Goal: Transaction & Acquisition: Purchase product/service

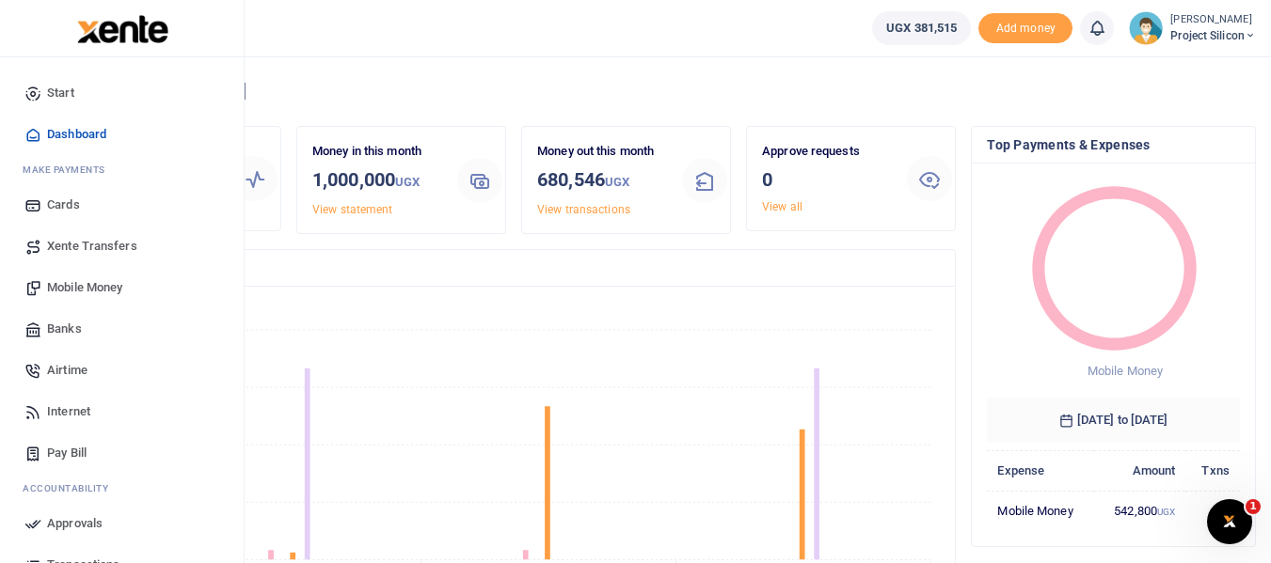
click at [85, 288] on span "Mobile Money" at bounding box center [84, 287] width 75 height 19
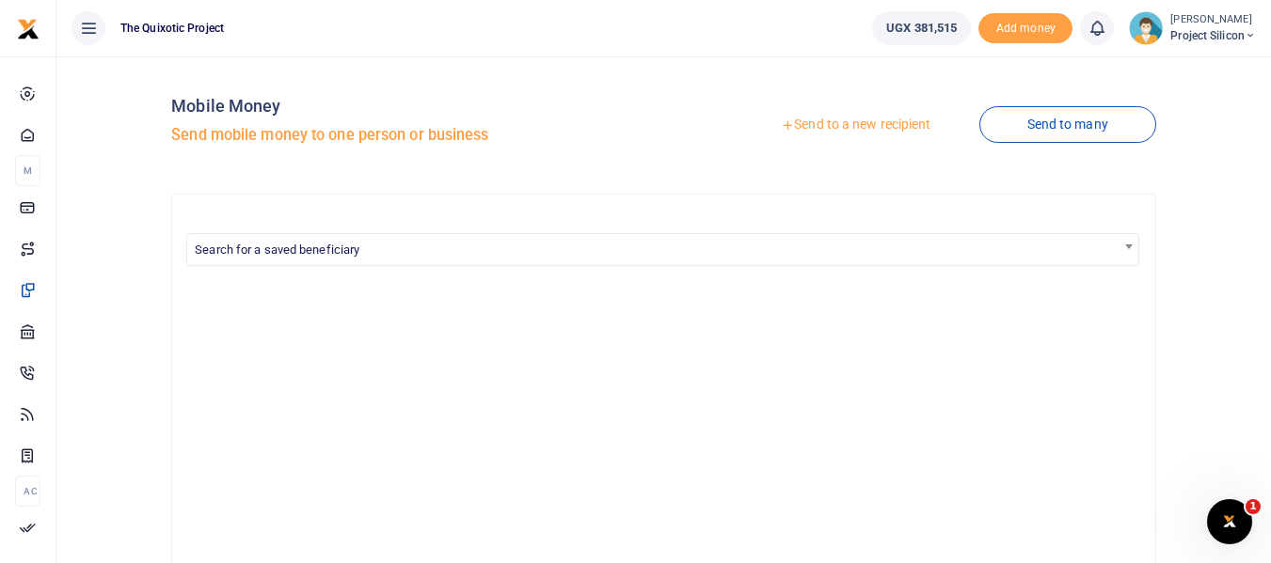
click at [815, 120] on link "Send to a new recipient" at bounding box center [855, 125] width 245 height 34
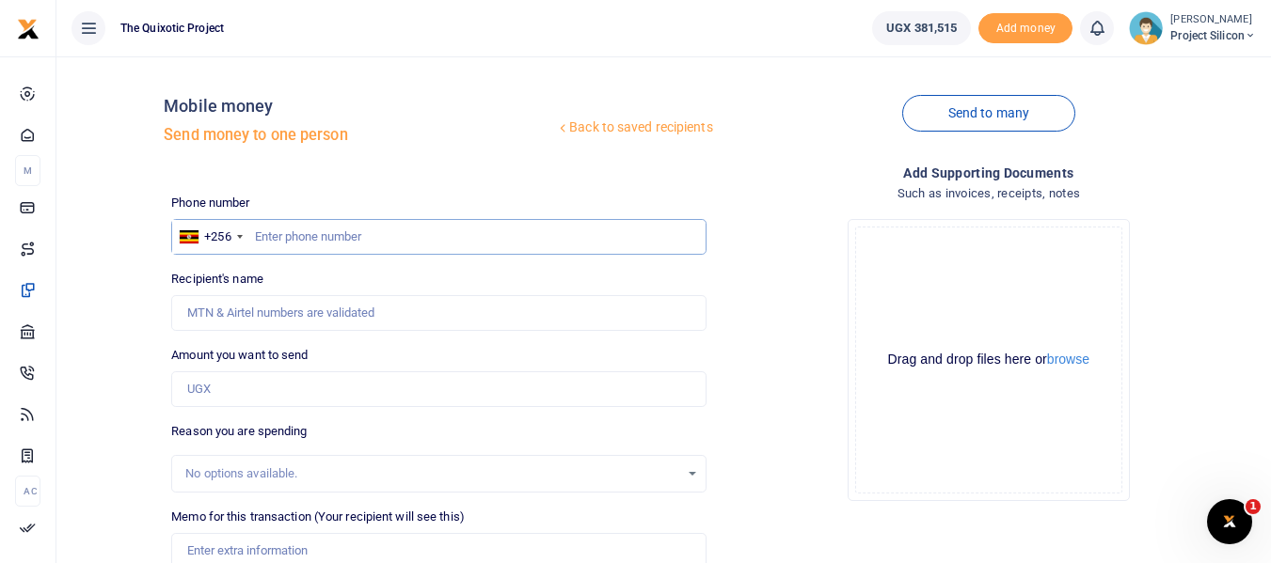
click at [422, 240] on input "text" at bounding box center [438, 237] width 534 height 36
type input "784854923"
type input "Rabecca Ahumuza"
type input "784854923"
click at [304, 388] on input "Amount you want to send" at bounding box center [438, 390] width 534 height 36
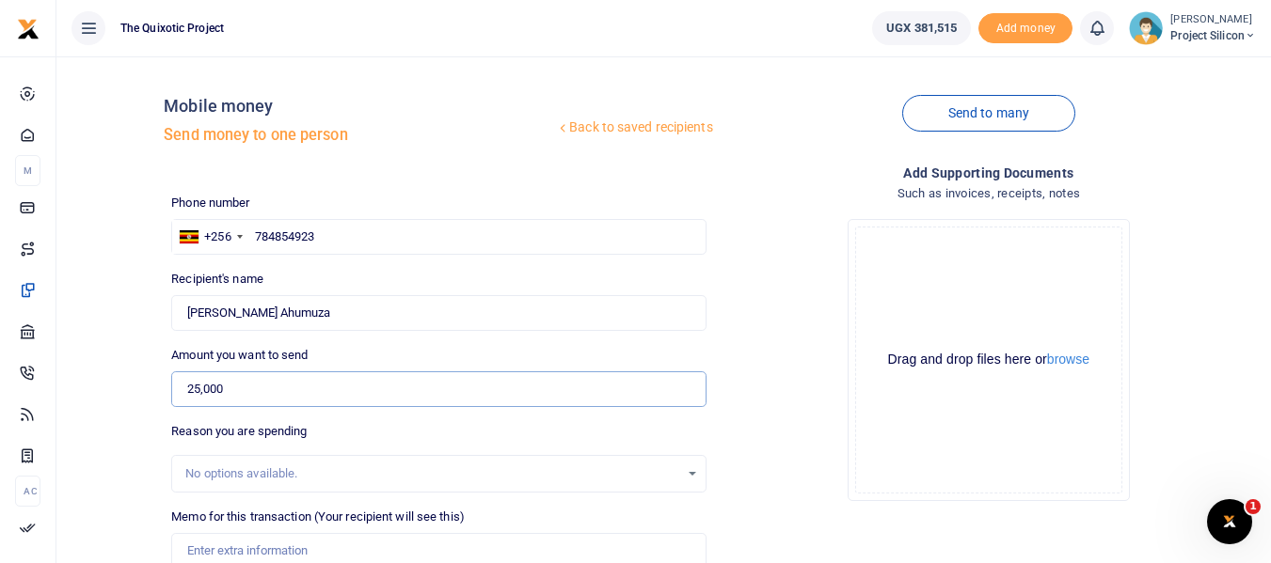
scroll to position [71, 0]
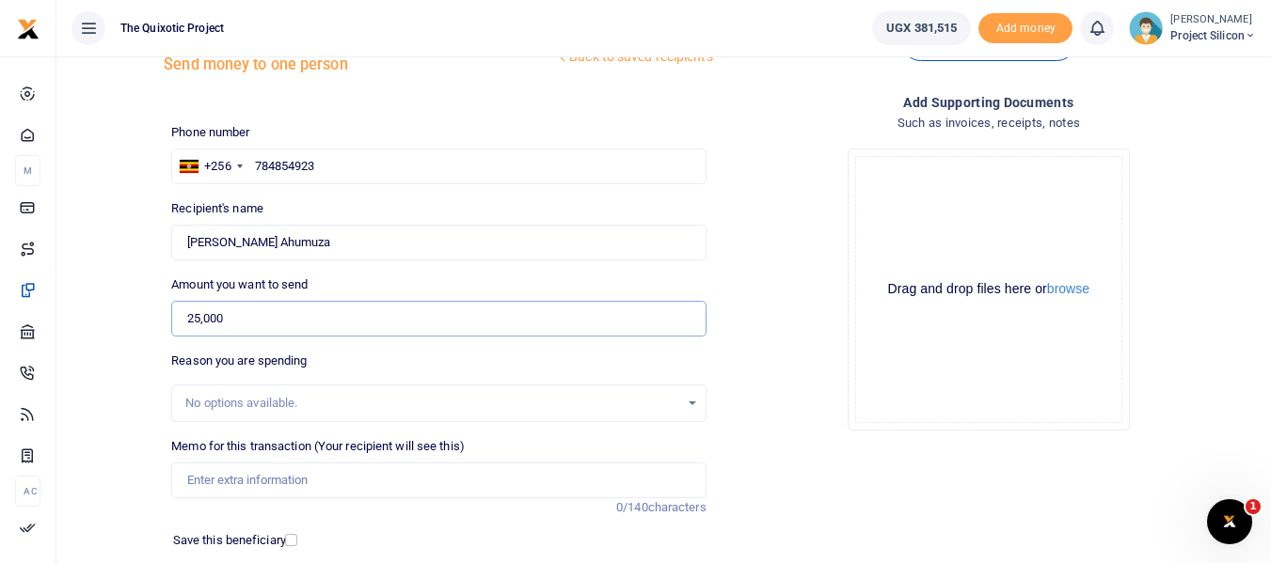
type input "25,000"
click at [1039, 223] on div "Drag and drop files here or browse Powered by Uppy" at bounding box center [988, 289] width 267 height 267
click at [1063, 292] on button "browse" at bounding box center [1068, 289] width 42 height 14
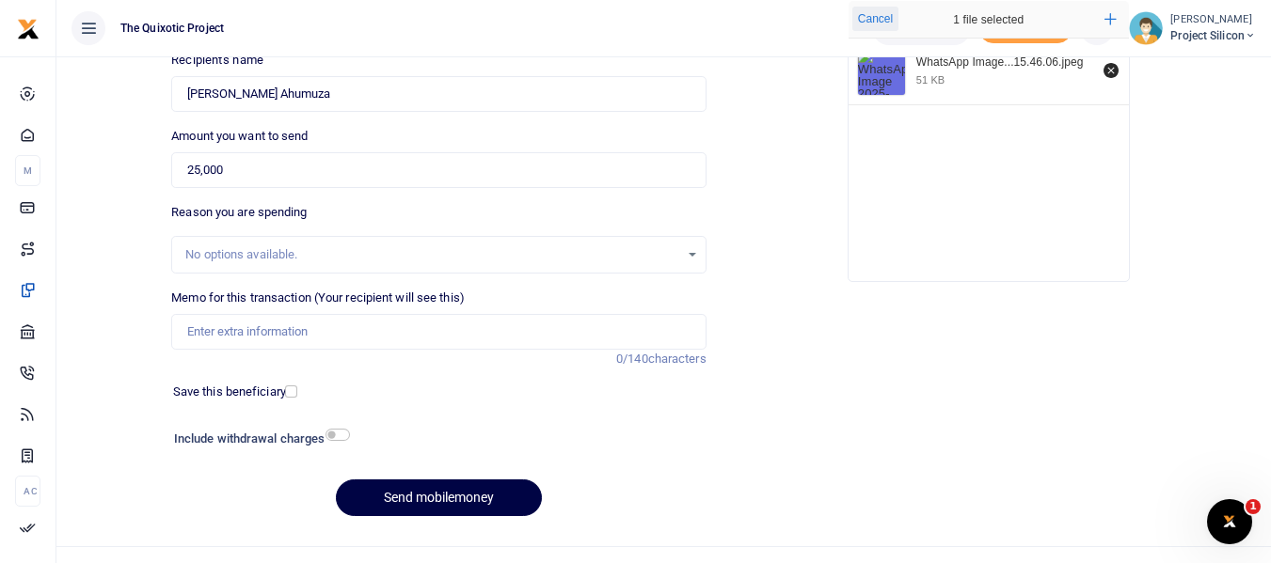
scroll to position [243, 0]
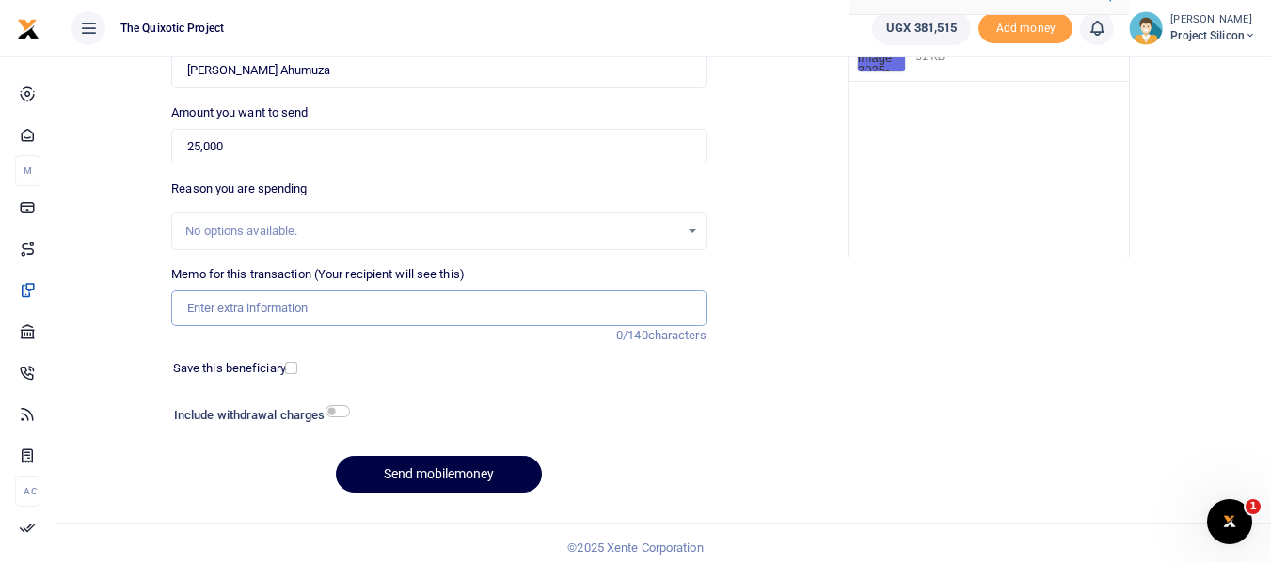
click at [388, 304] on input "Memo for this transaction (Your recipient will see this)" at bounding box center [438, 309] width 534 height 36
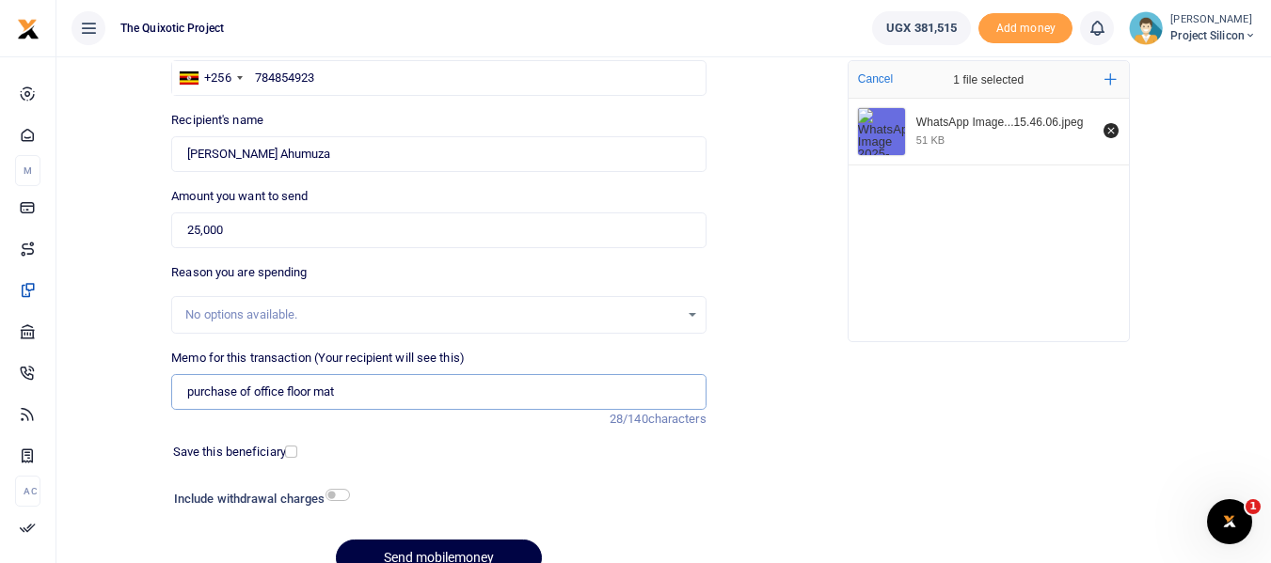
scroll to position [251, 0]
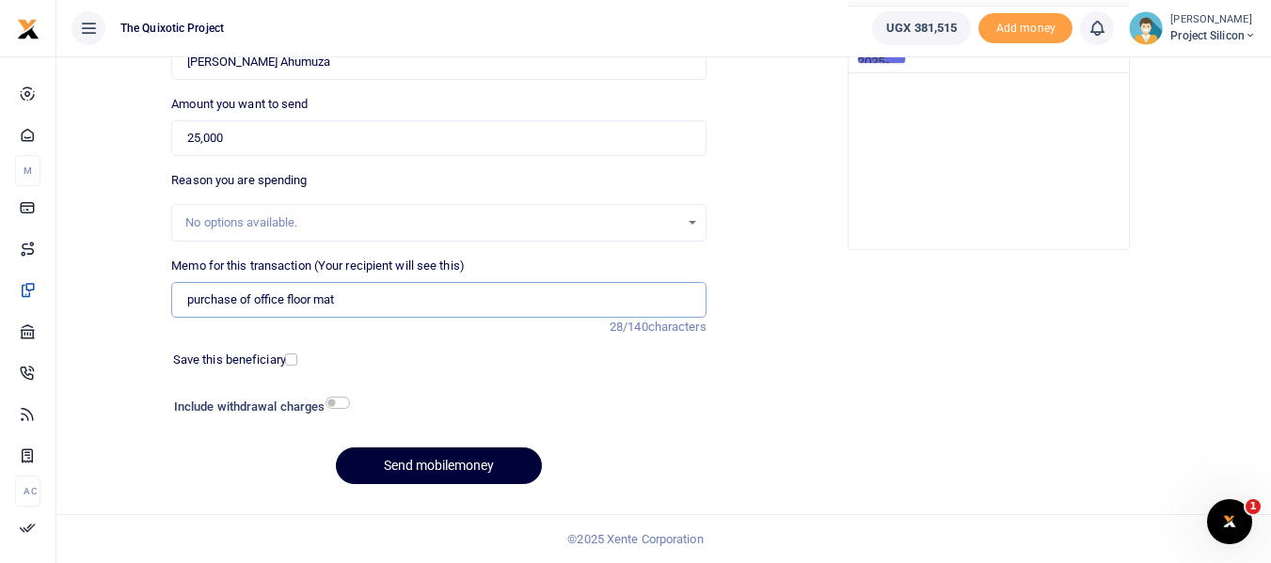
type input "purchase of office floor mat"
click at [459, 457] on button "Send mobilemoney" at bounding box center [439, 466] width 206 height 37
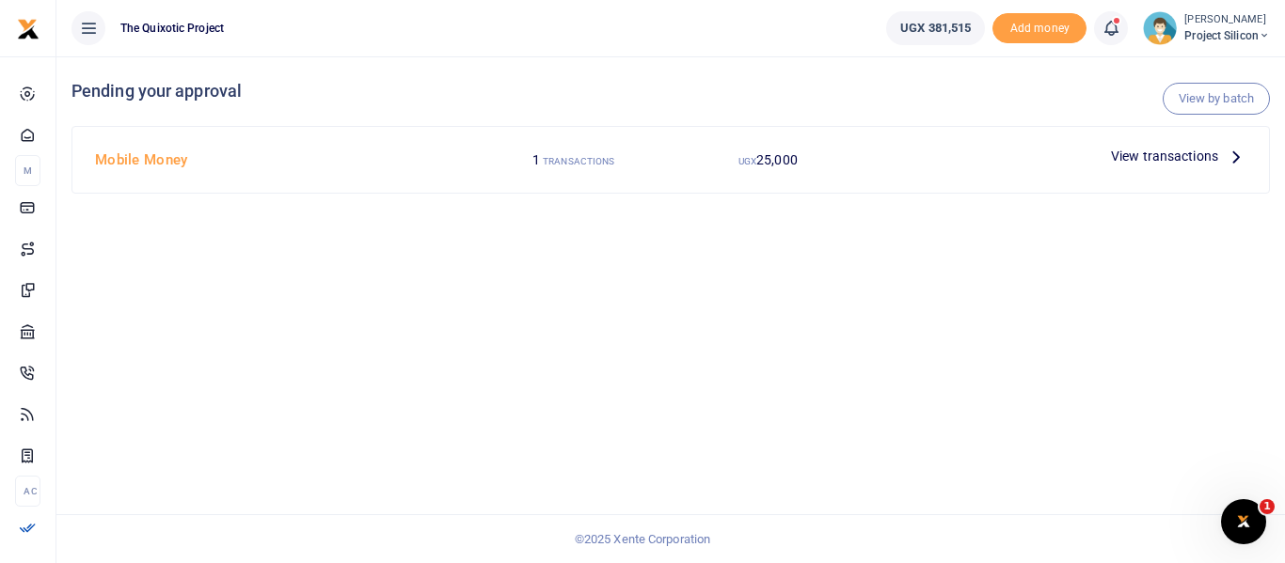
click at [1217, 160] on span "View transactions" at bounding box center [1164, 156] width 107 height 21
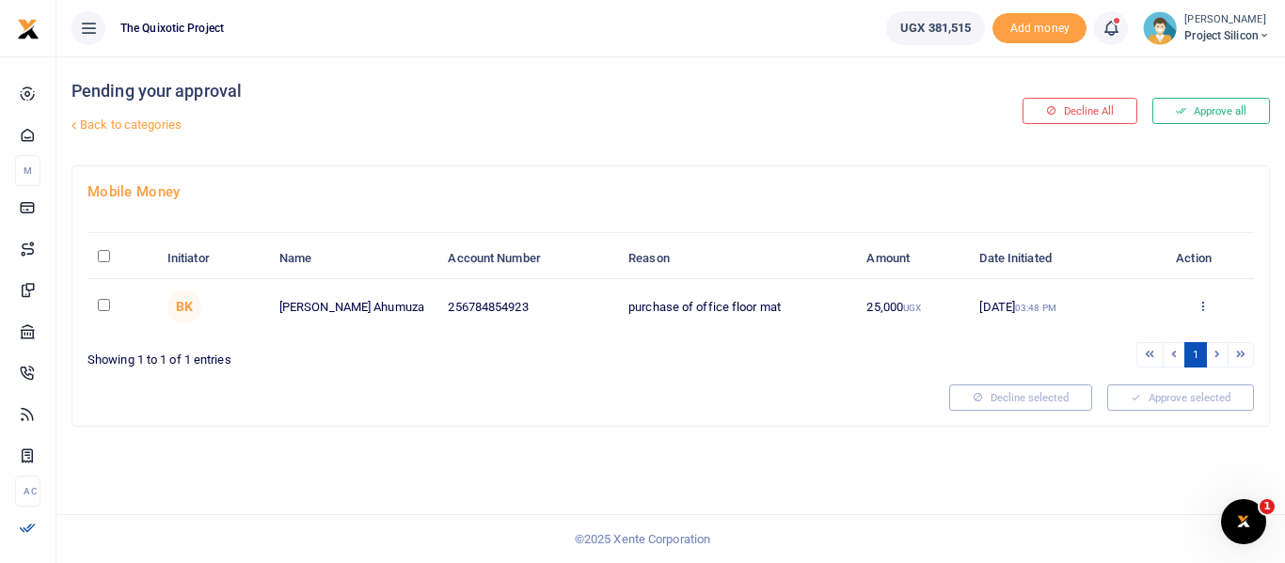
click at [1202, 299] on icon at bounding box center [1202, 305] width 12 height 13
click at [1134, 327] on link "Approve" at bounding box center [1133, 337] width 149 height 26
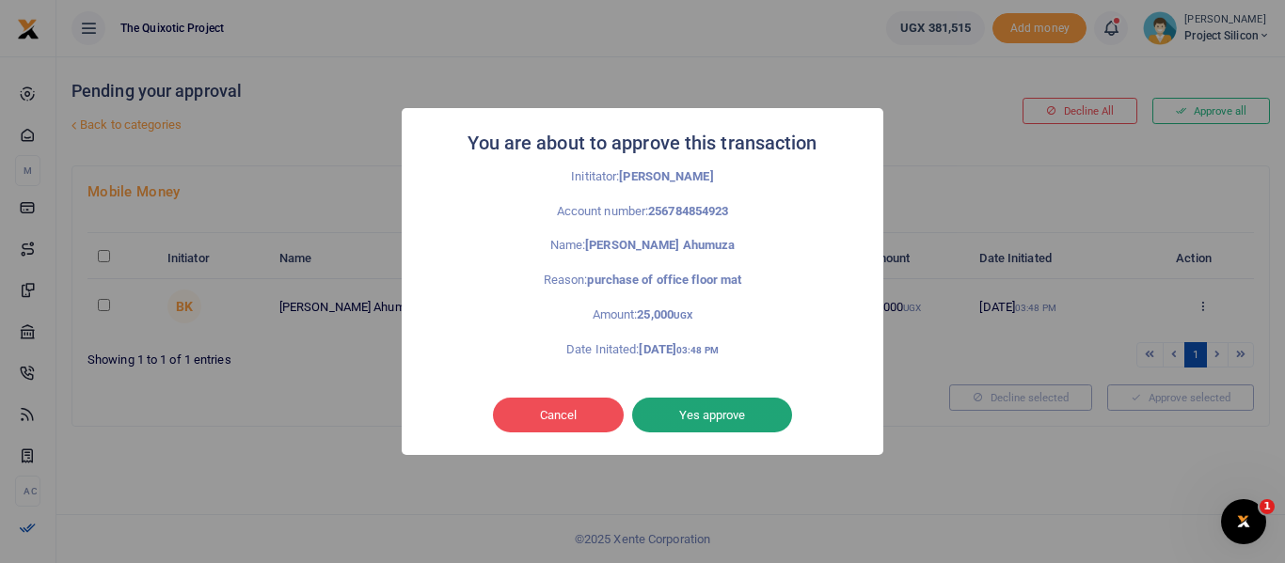
click at [736, 409] on button "Yes approve" at bounding box center [712, 416] width 160 height 36
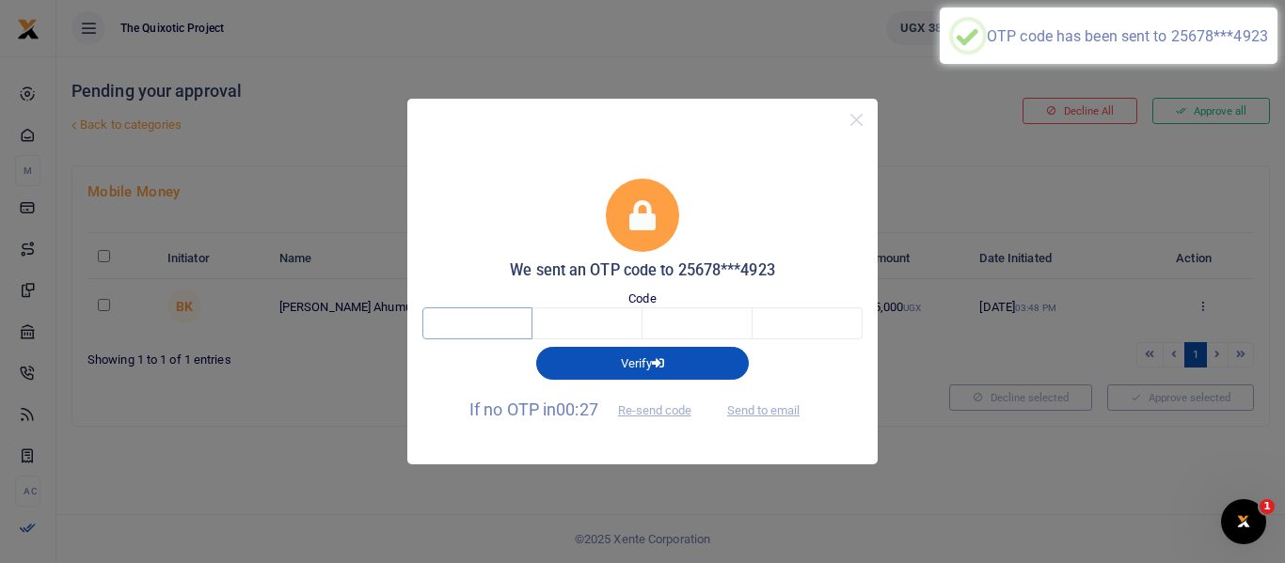
click at [489, 315] on input "text" at bounding box center [477, 324] width 110 height 32
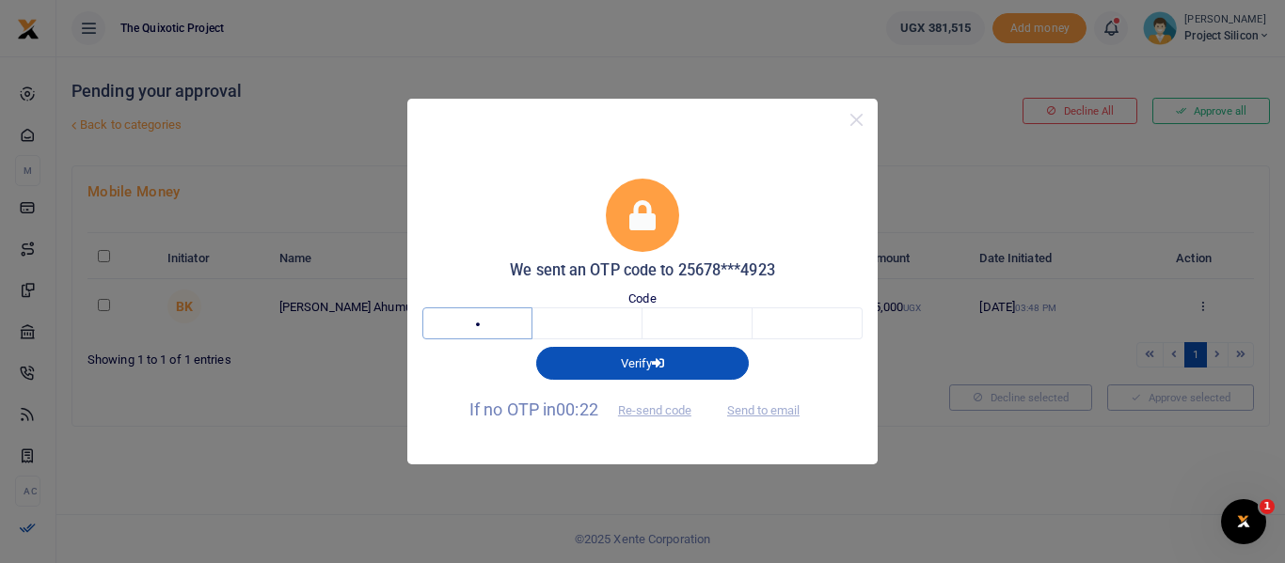
type input "5"
type input "2"
type input "0"
type input "6"
